Goal: Task Accomplishment & Management: Manage account settings

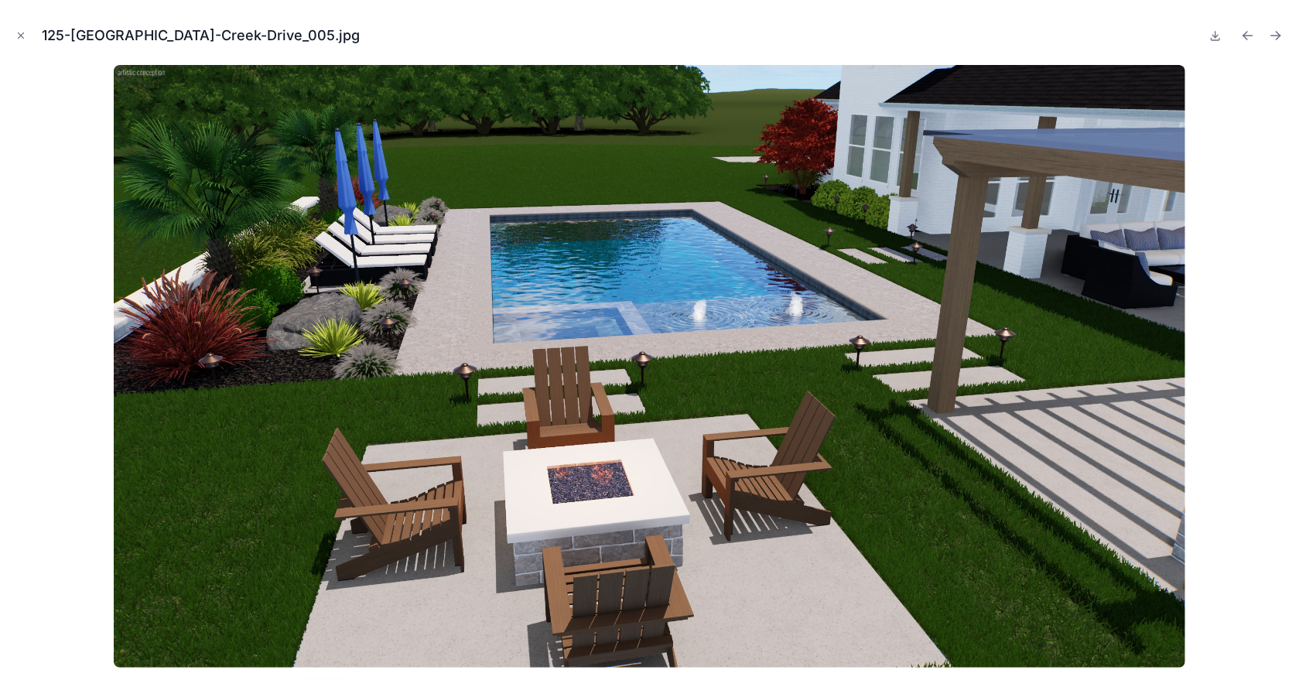
scroll to position [251, 0]
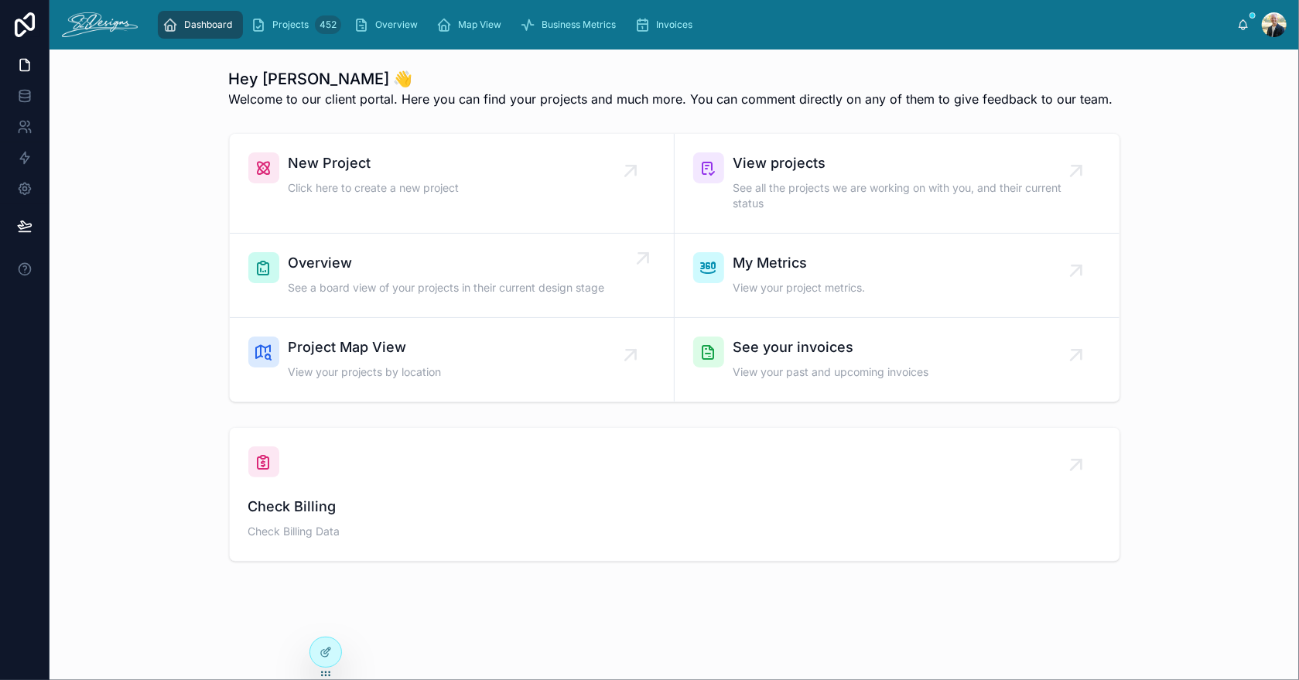
click at [378, 280] on span "See a board view of your projects in their current design stage" at bounding box center [447, 287] width 316 height 15
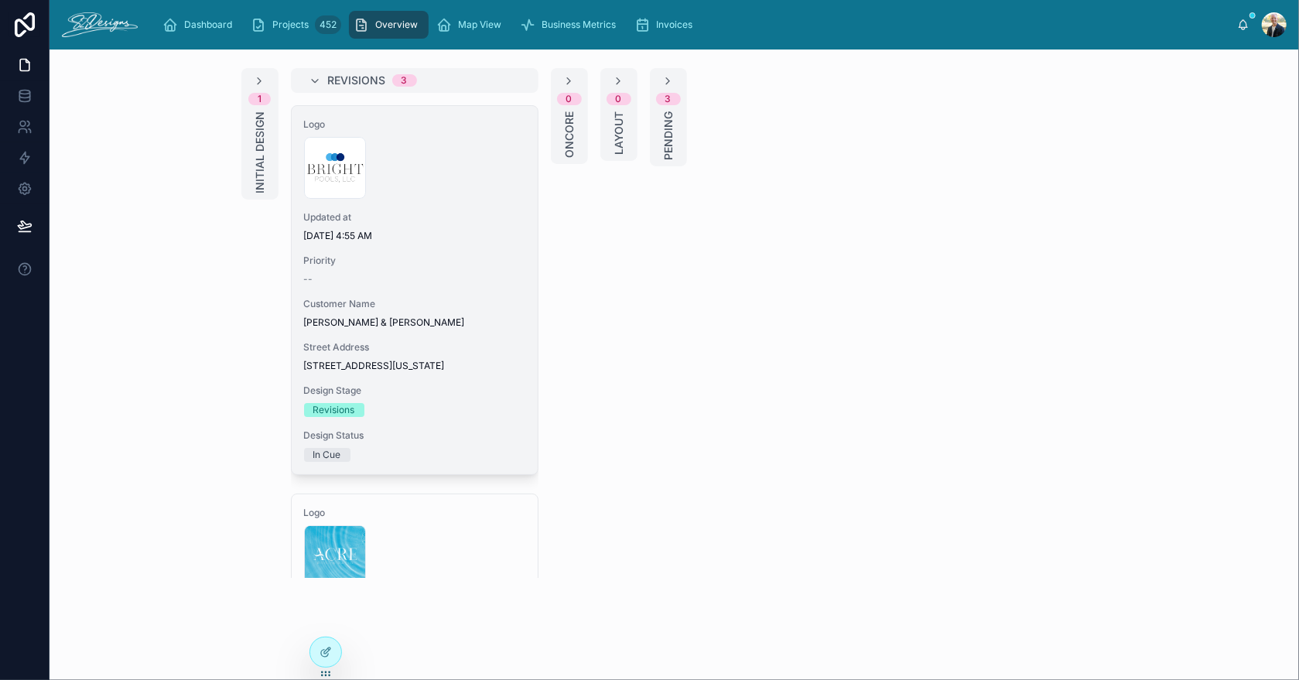
click at [411, 200] on div "Logo 300x300-logo .jpg Updated at 9/9/2025 4:55 AM Priority -- Customer Name Je…" at bounding box center [415, 290] width 246 height 368
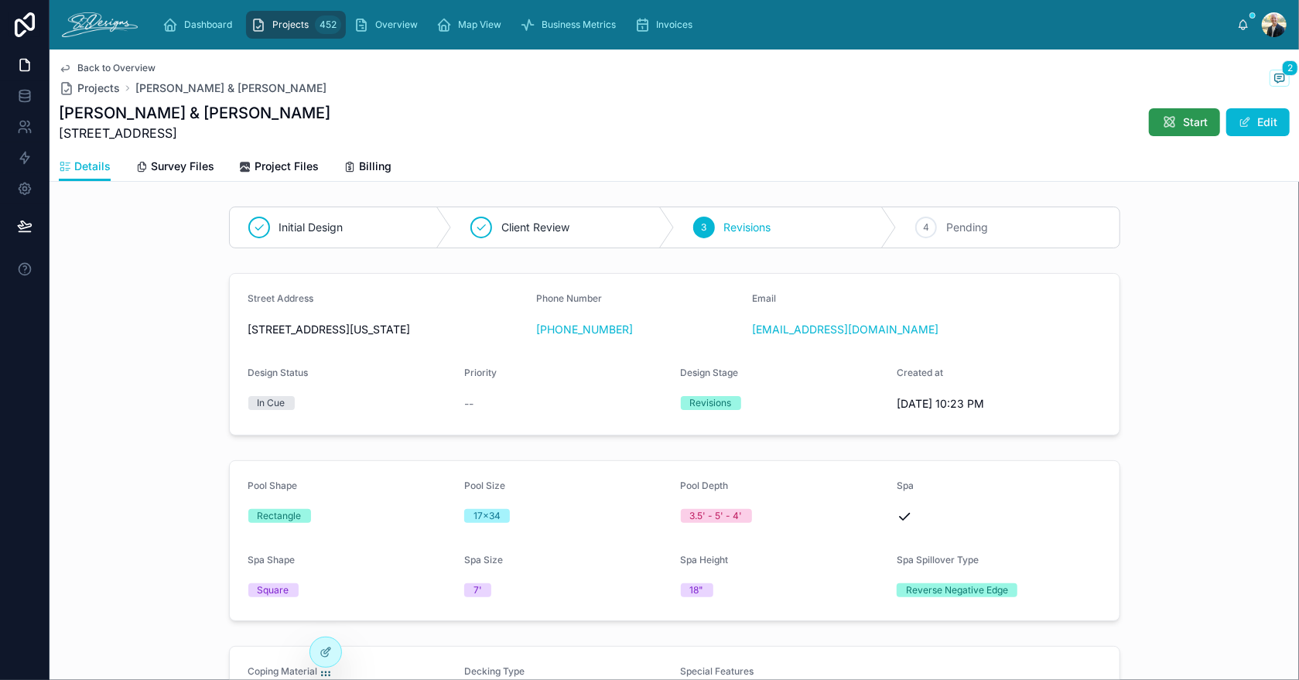
click at [1162, 118] on icon at bounding box center [1168, 121] width 15 height 15
click at [1277, 78] on icon at bounding box center [1278, 78] width 3 height 0
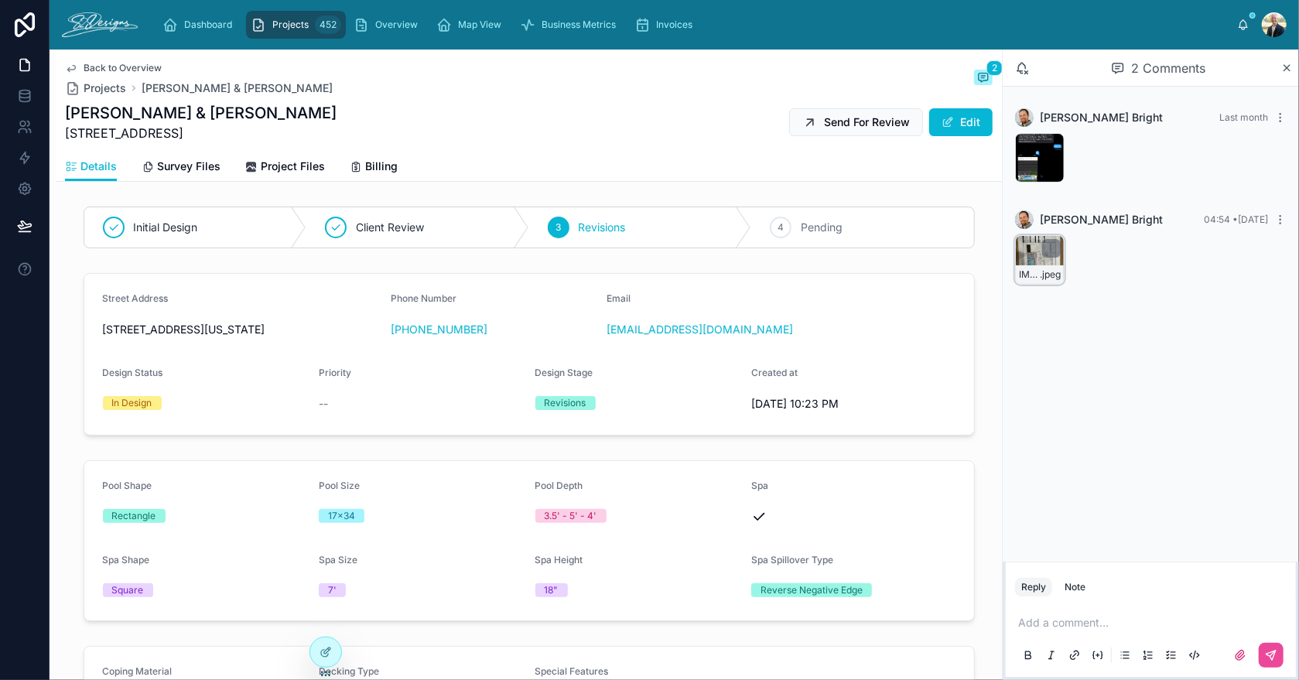
click at [1027, 252] on div "IMG_3095 .jpeg" at bounding box center [1040, 260] width 50 height 50
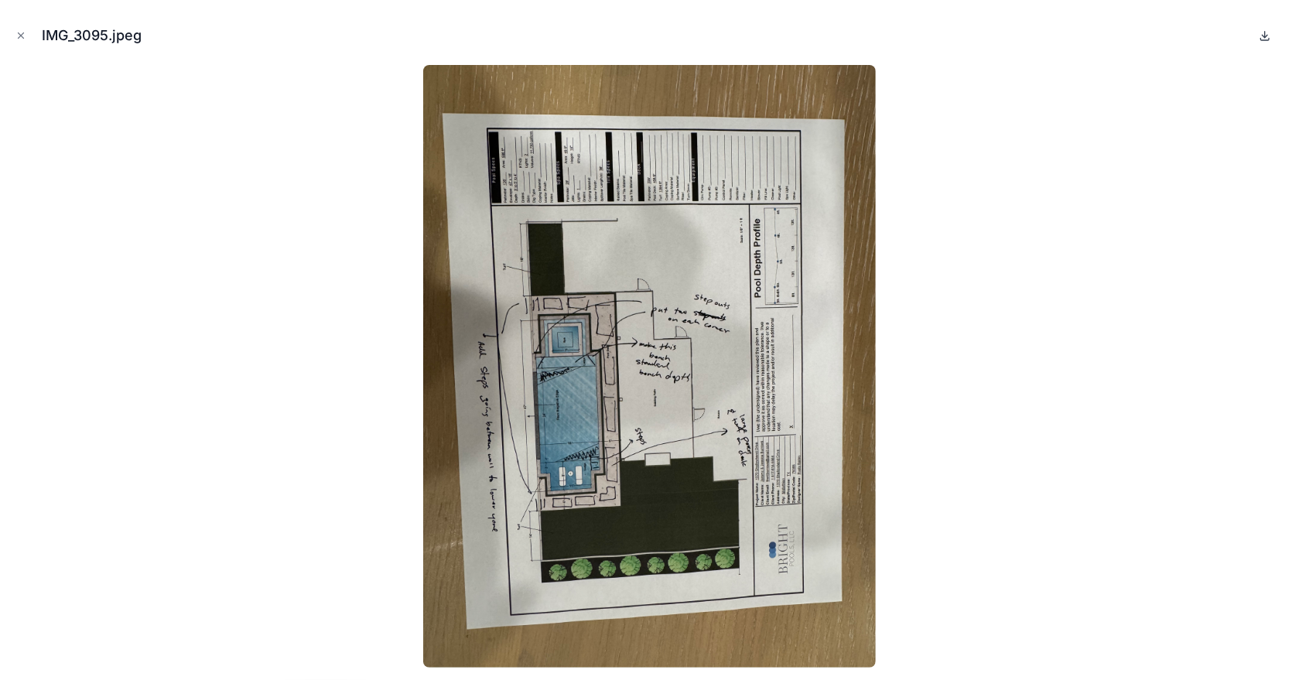
click at [1268, 32] on icon at bounding box center [1265, 35] width 12 height 12
